Goal: Navigation & Orientation: Understand site structure

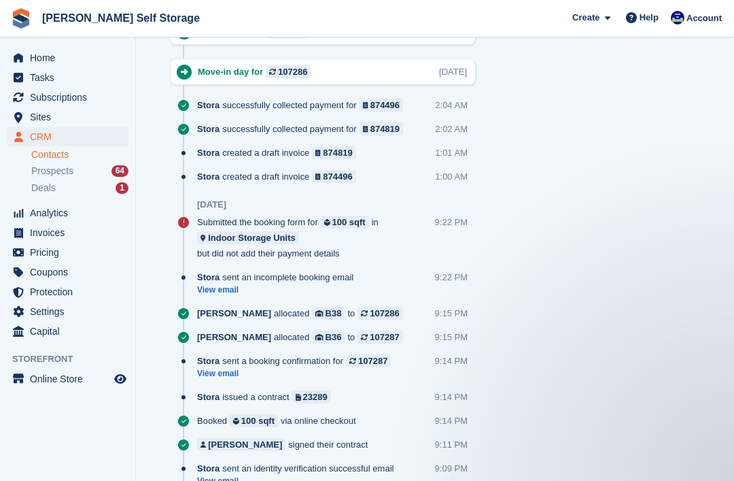
click at [46, 63] on span "Home" at bounding box center [71, 57] width 82 height 19
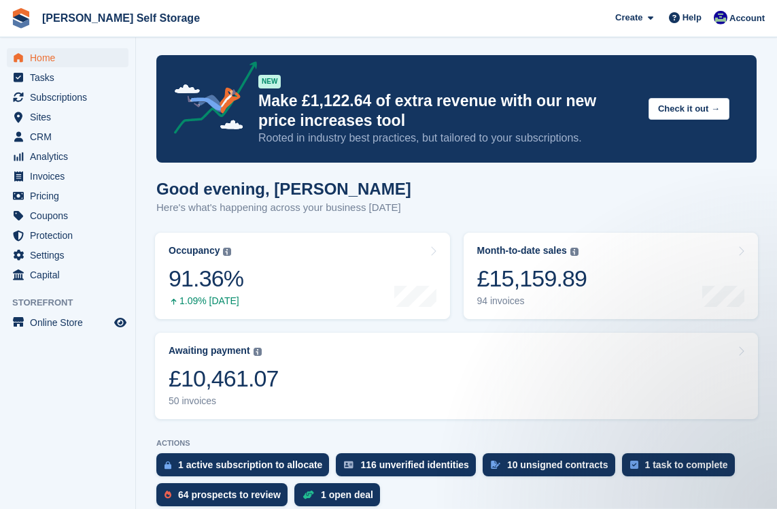
click at [221, 474] on div "1 active subscription to allocate" at bounding box center [242, 464] width 173 height 23
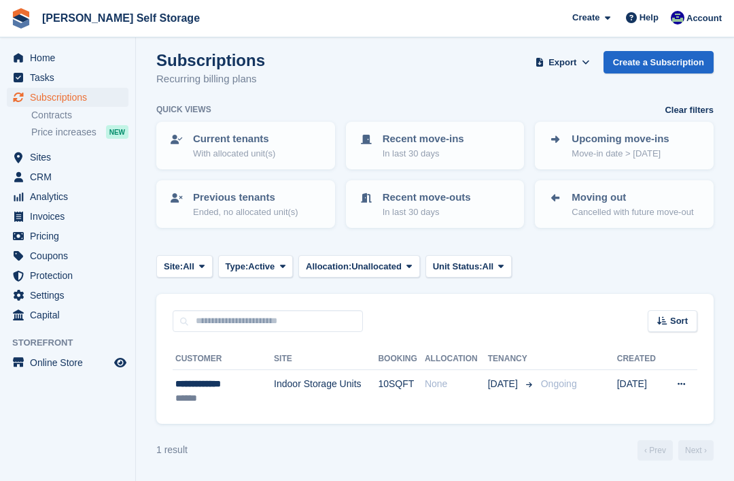
scroll to position [12, 0]
click at [212, 391] on div "**********" at bounding box center [216, 384] width 82 height 14
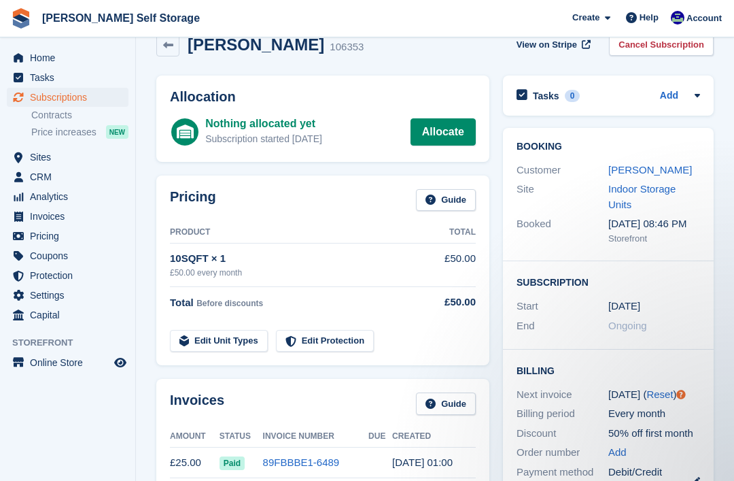
scroll to position [24, 0]
click at [635, 165] on link "Habiba Afonja" at bounding box center [651, 171] width 84 height 12
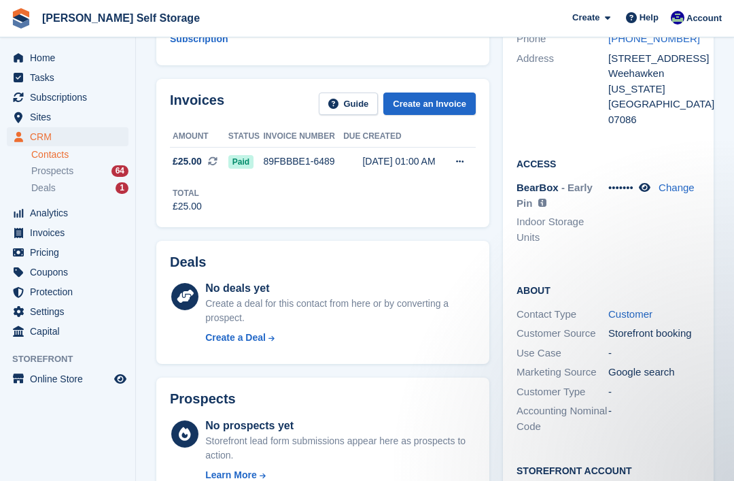
scroll to position [205, 0]
click at [39, 156] on link "Contacts" at bounding box center [79, 154] width 97 height 13
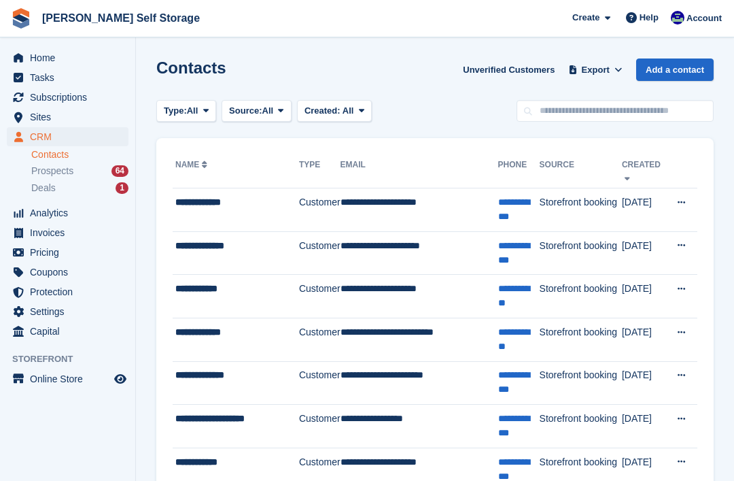
click at [43, 176] on span "Prospects" at bounding box center [52, 171] width 42 height 13
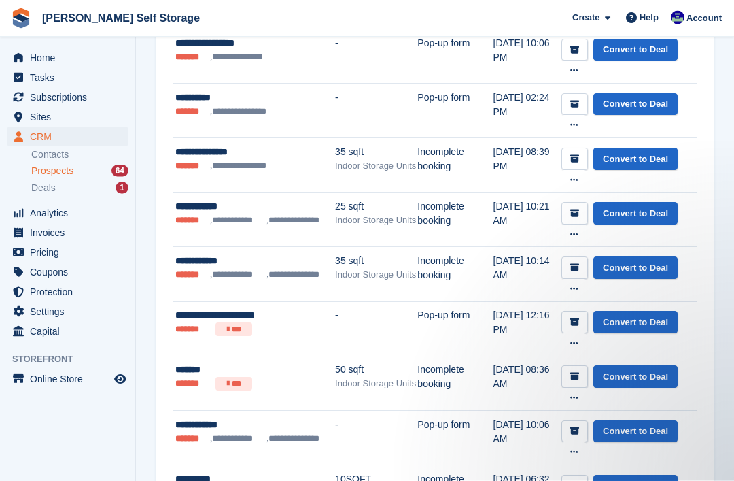
scroll to position [403, 0]
click at [199, 219] on li "*******" at bounding box center [192, 219] width 35 height 13
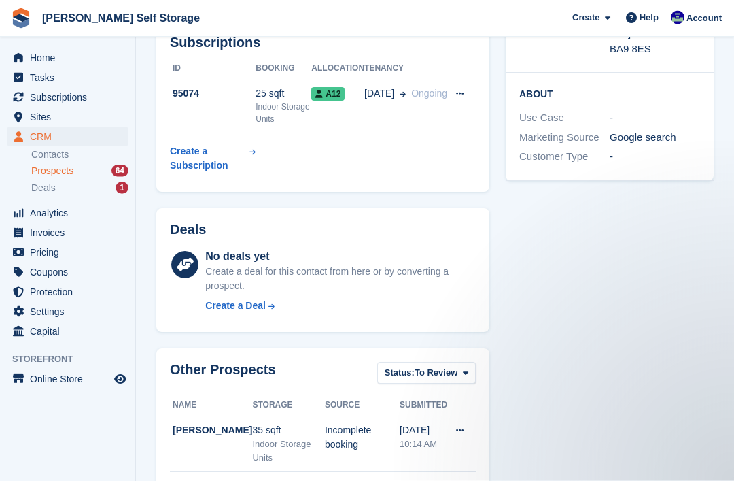
scroll to position [343, 0]
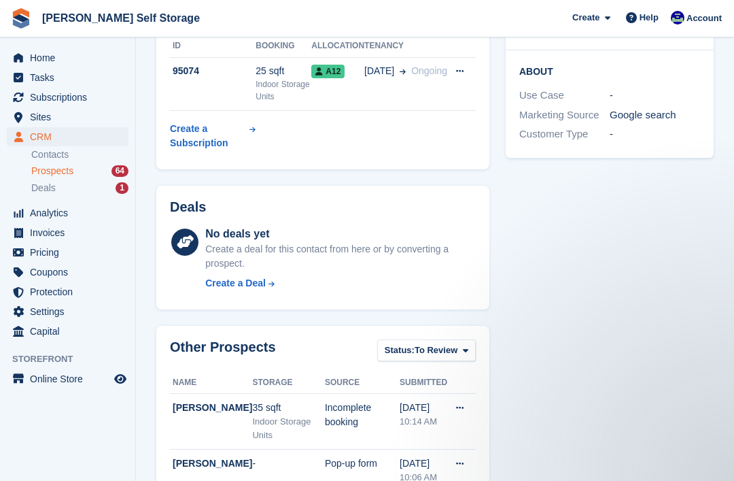
click at [33, 185] on span "Deals" at bounding box center [43, 188] width 24 height 13
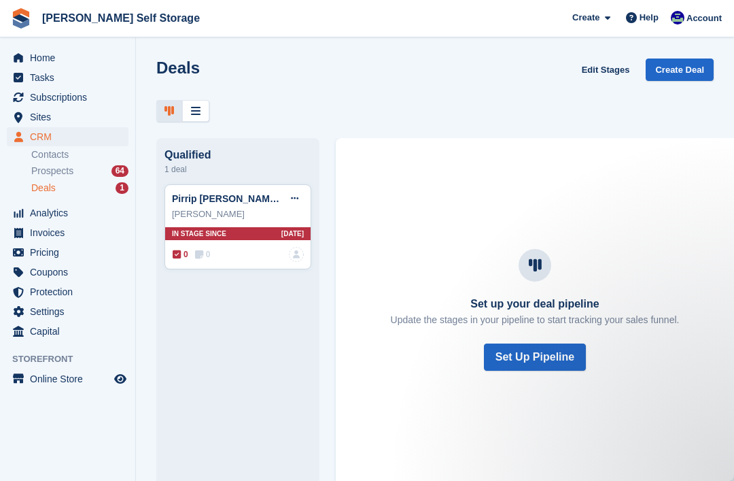
click at [40, 271] on span "Coupons" at bounding box center [71, 271] width 82 height 19
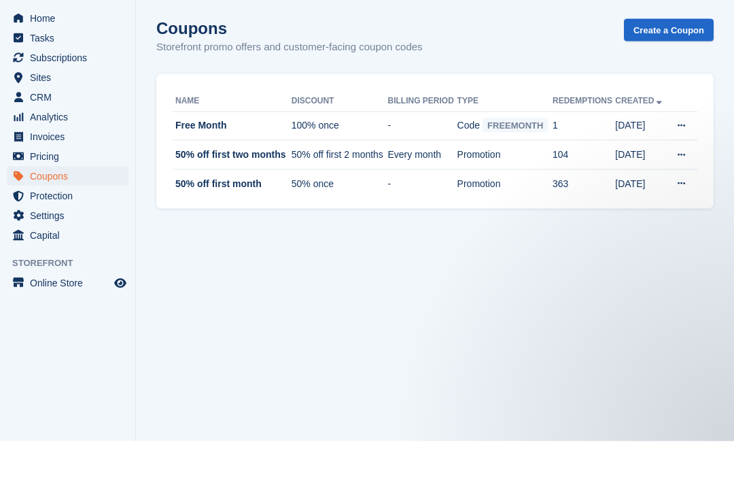
scroll to position [44, 0]
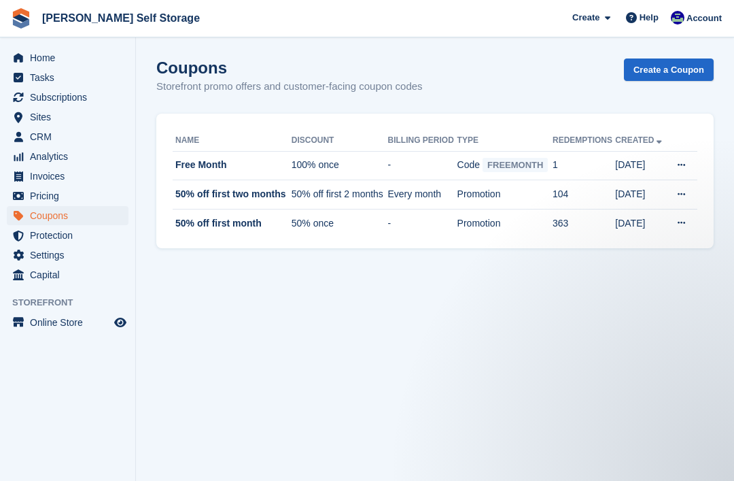
click at [45, 177] on span "Invoices" at bounding box center [71, 176] width 82 height 19
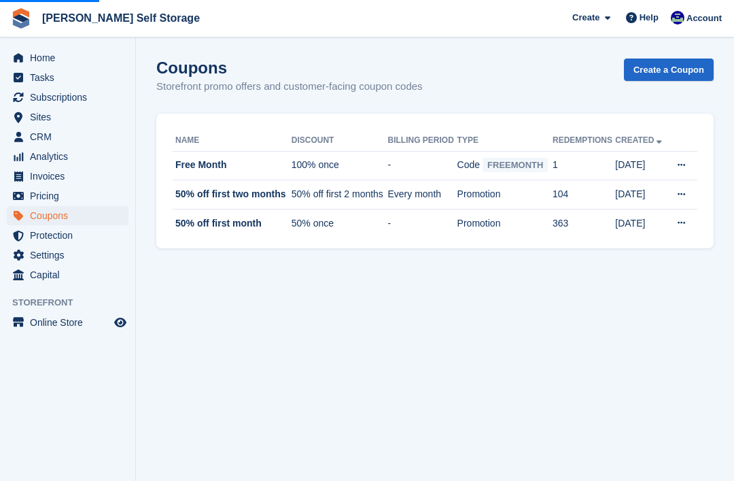
click at [33, 174] on span "Invoices" at bounding box center [71, 176] width 82 height 19
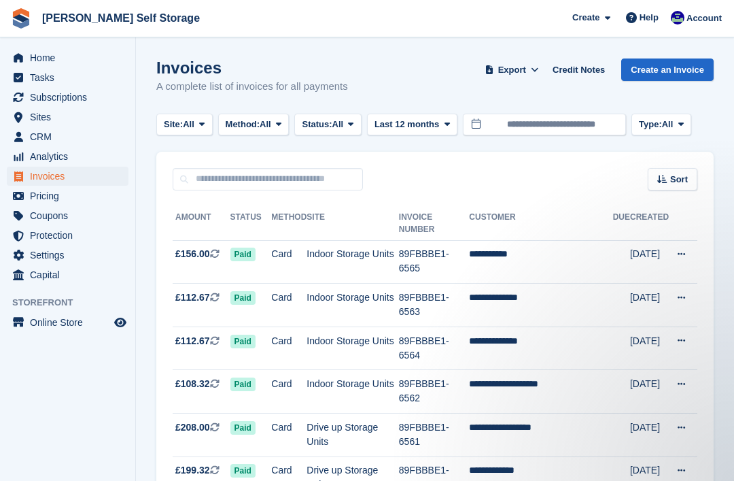
click at [287, 127] on button "Method: All" at bounding box center [253, 125] width 71 height 22
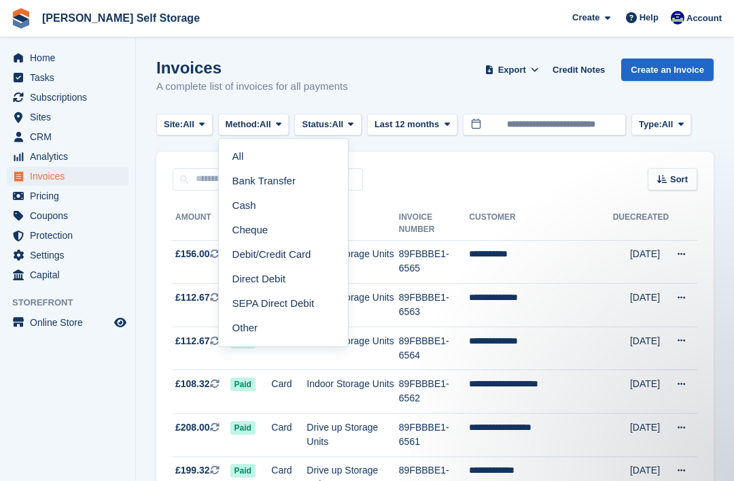
click at [361, 118] on button "Status: All" at bounding box center [327, 125] width 67 height 22
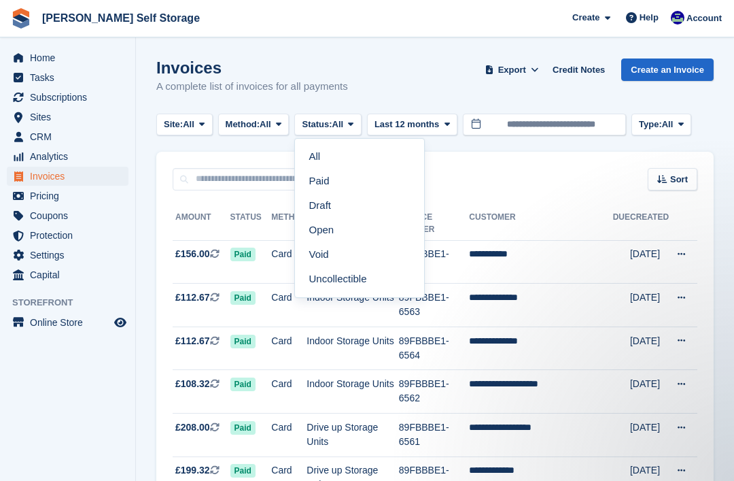
click at [328, 226] on link "Open" at bounding box center [360, 230] width 118 height 24
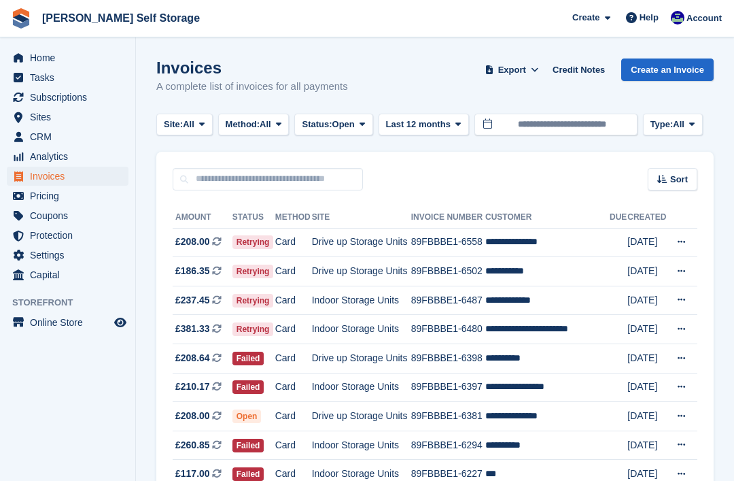
click at [120, 248] on link "Settings" at bounding box center [68, 254] width 122 height 19
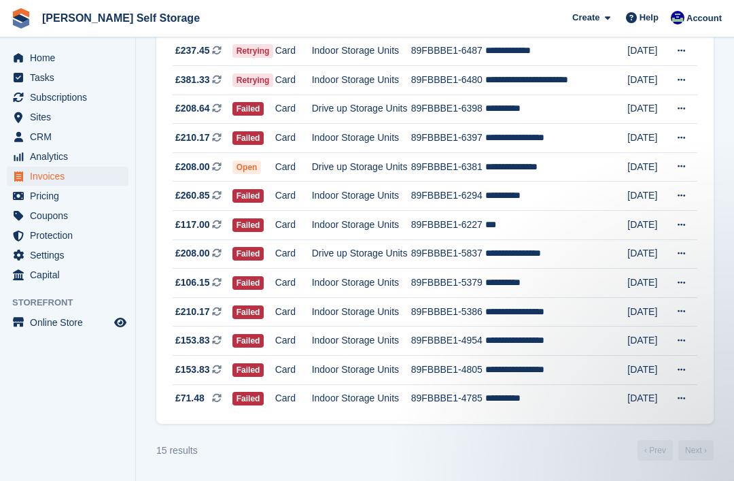
scroll to position [342, 0]
click at [44, 121] on span "Sites" at bounding box center [71, 116] width 82 height 19
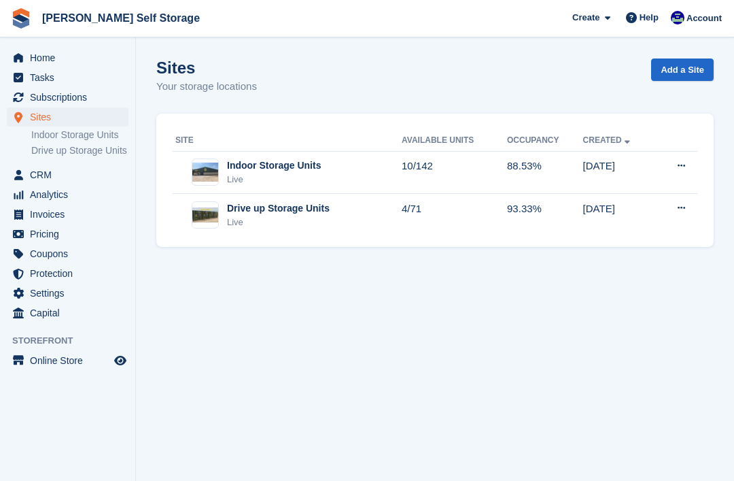
click at [41, 55] on span "Home" at bounding box center [71, 57] width 82 height 19
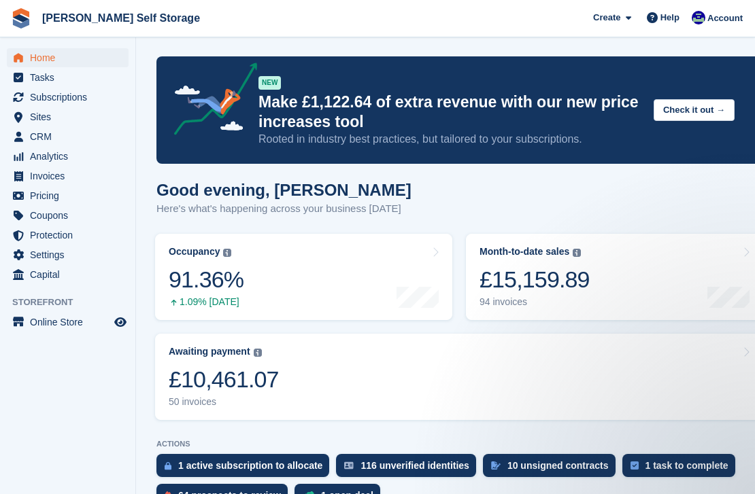
click at [52, 154] on span "Analytics" at bounding box center [71, 156] width 82 height 19
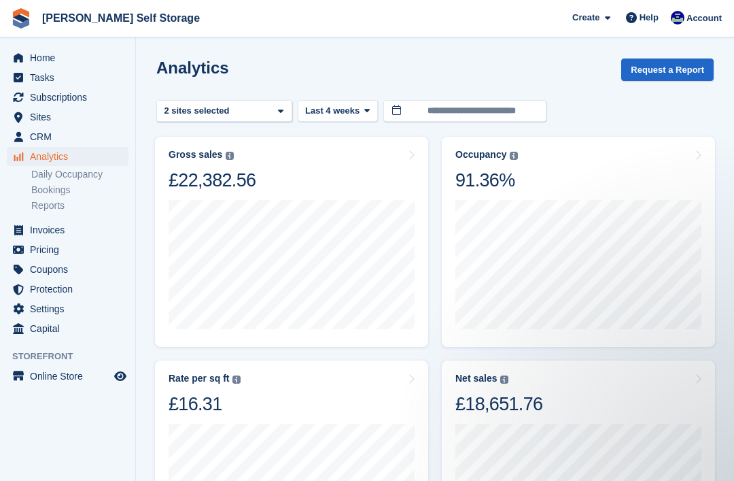
click at [48, 178] on link "Daily Occupancy" at bounding box center [79, 174] width 97 height 13
